Goal: Book appointment/travel/reservation

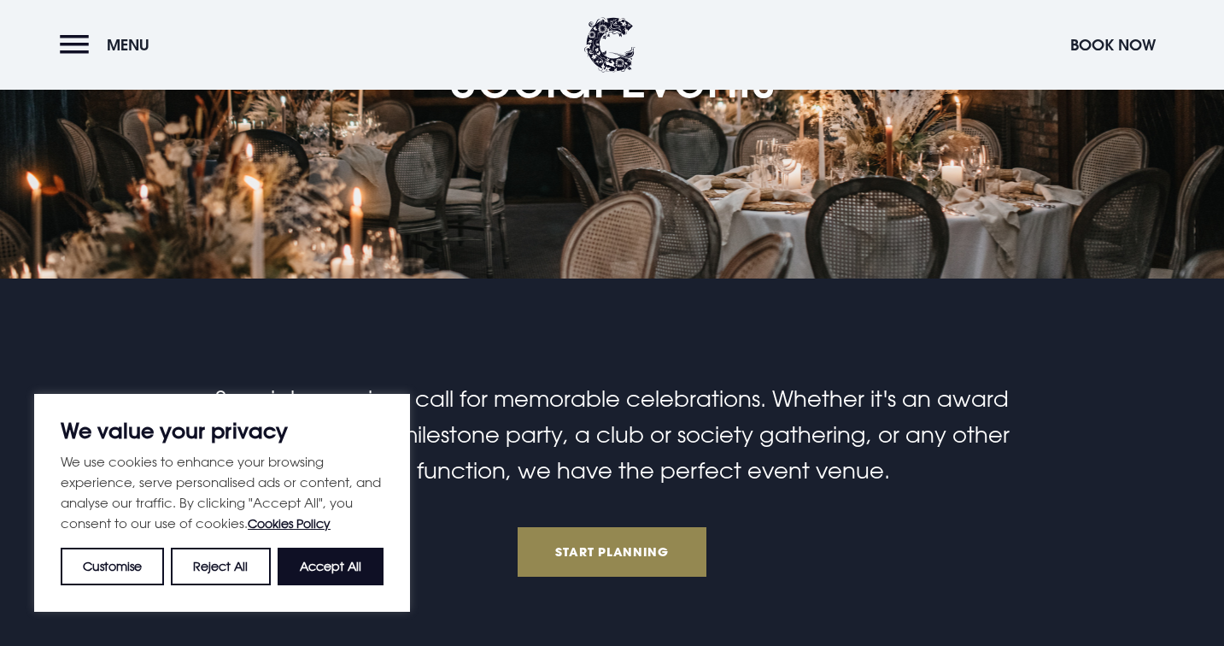
scroll to position [259, 0]
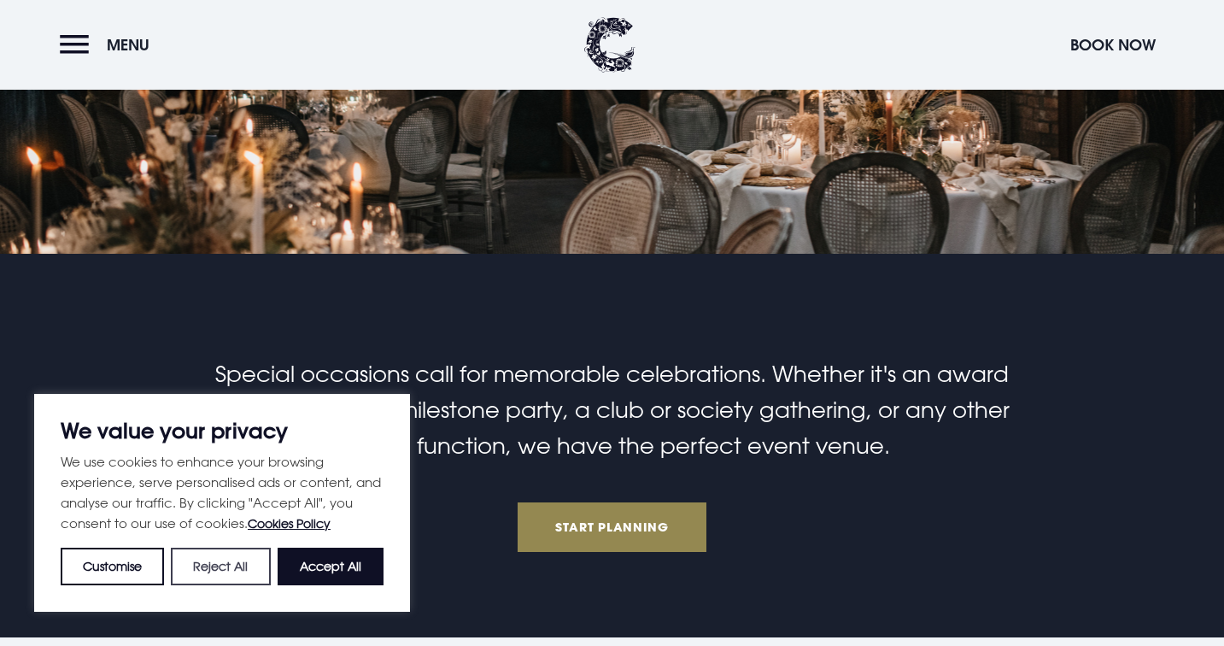
click at [219, 564] on button "Reject All" at bounding box center [220, 566] width 99 height 38
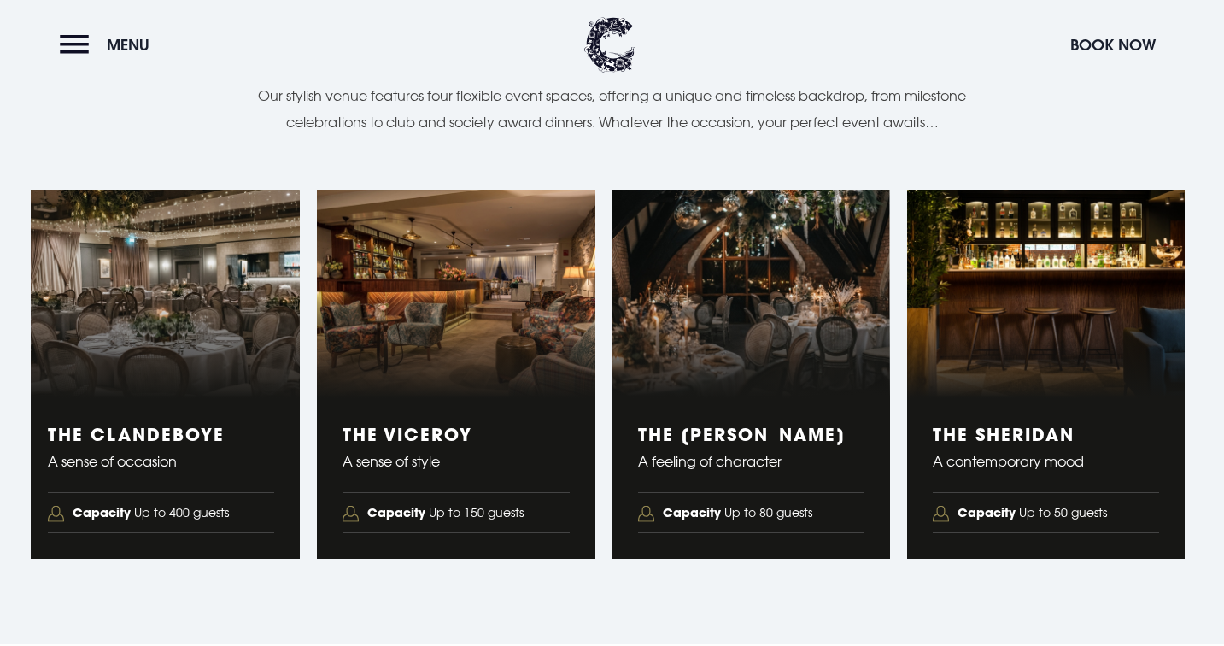
scroll to position [2777, 0]
click at [1019, 448] on p "A contemporary mood" at bounding box center [1046, 461] width 226 height 26
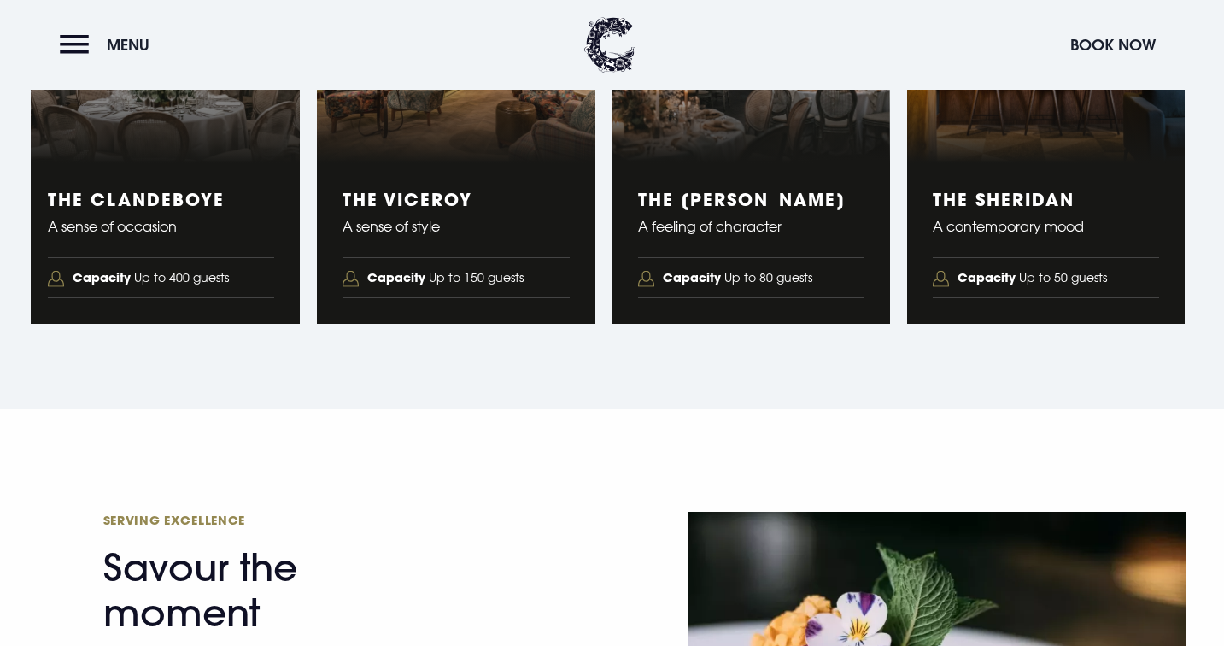
scroll to position [3021, 0]
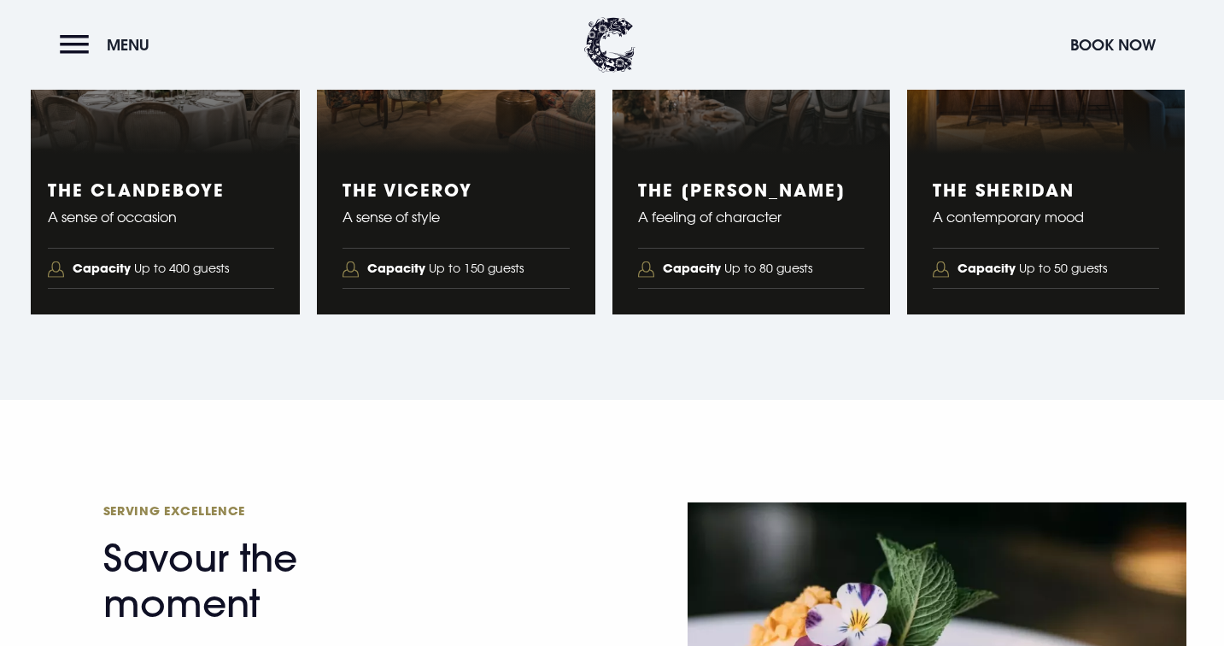
click at [981, 260] on strong "Capacity" at bounding box center [986, 268] width 58 height 16
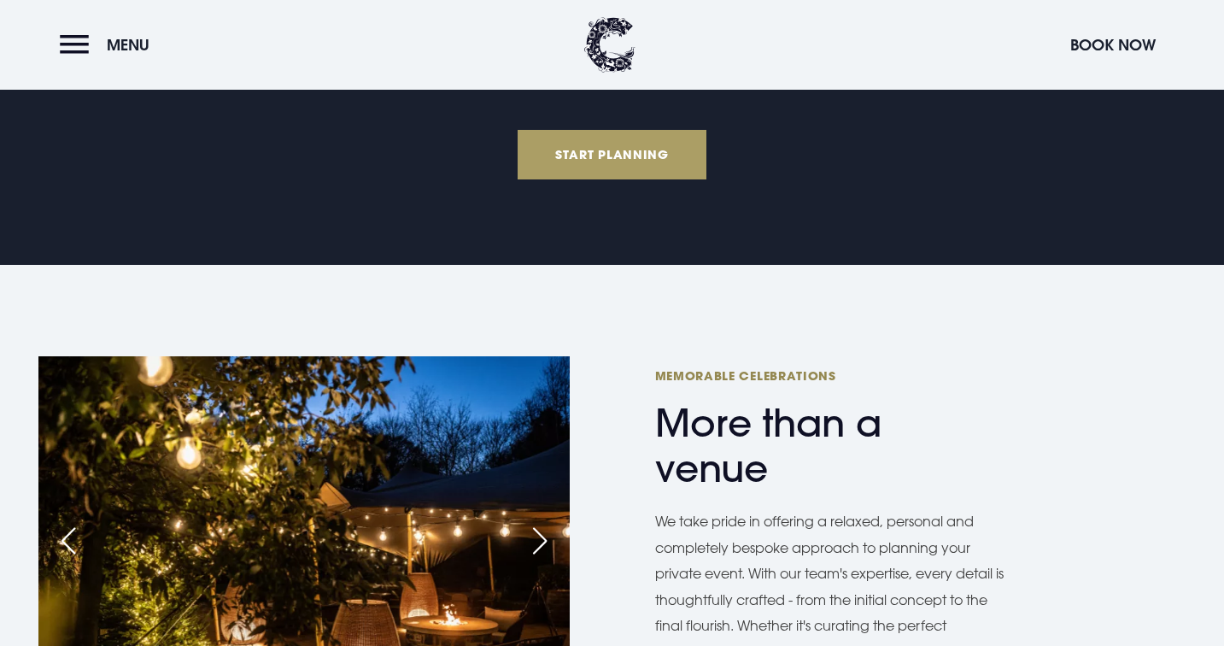
click at [591, 150] on link "Start Planning" at bounding box center [613, 155] width 190 height 50
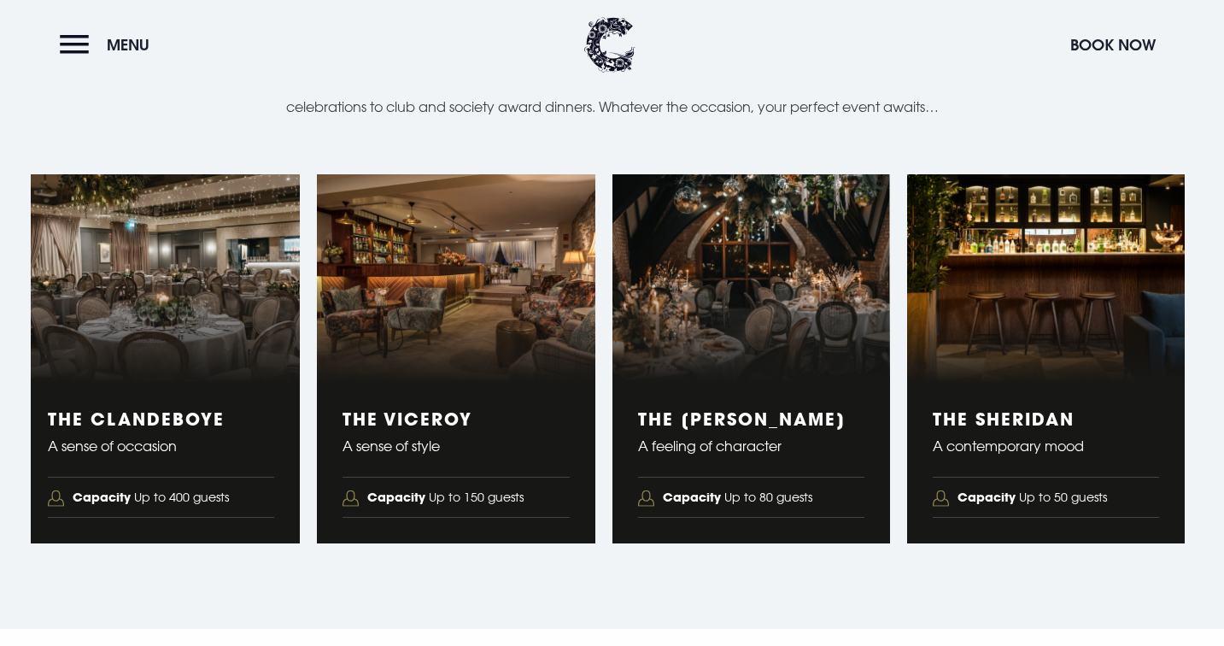
scroll to position [2777, 0]
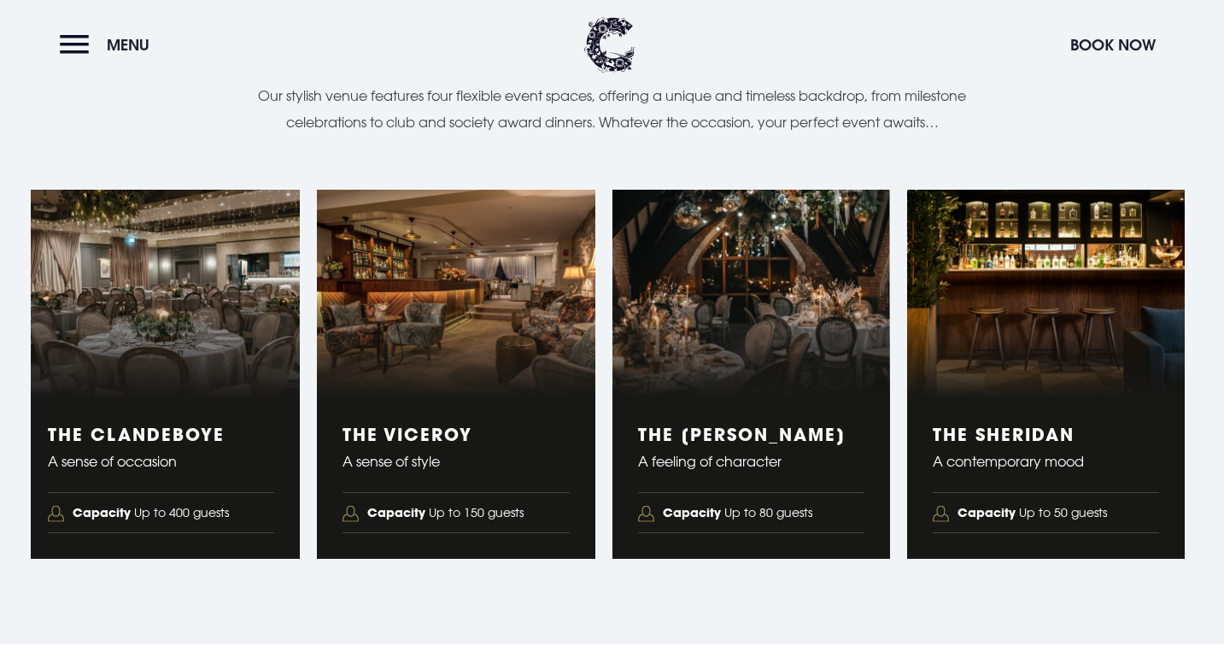
click at [989, 505] on strong "Capacity" at bounding box center [986, 512] width 58 height 16
click at [1044, 307] on figure "4 of 4" at bounding box center [1046, 294] width 278 height 208
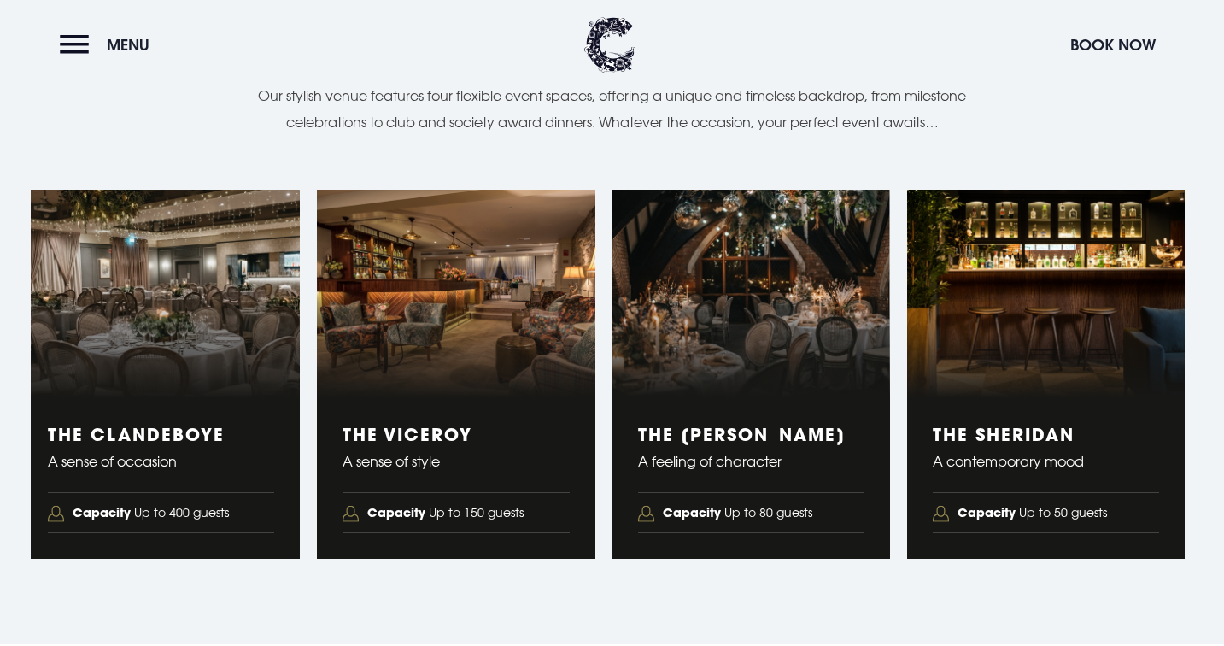
click at [1044, 307] on figure "4 of 4" at bounding box center [1046, 294] width 278 height 208
